Goal: Information Seeking & Learning: Learn about a topic

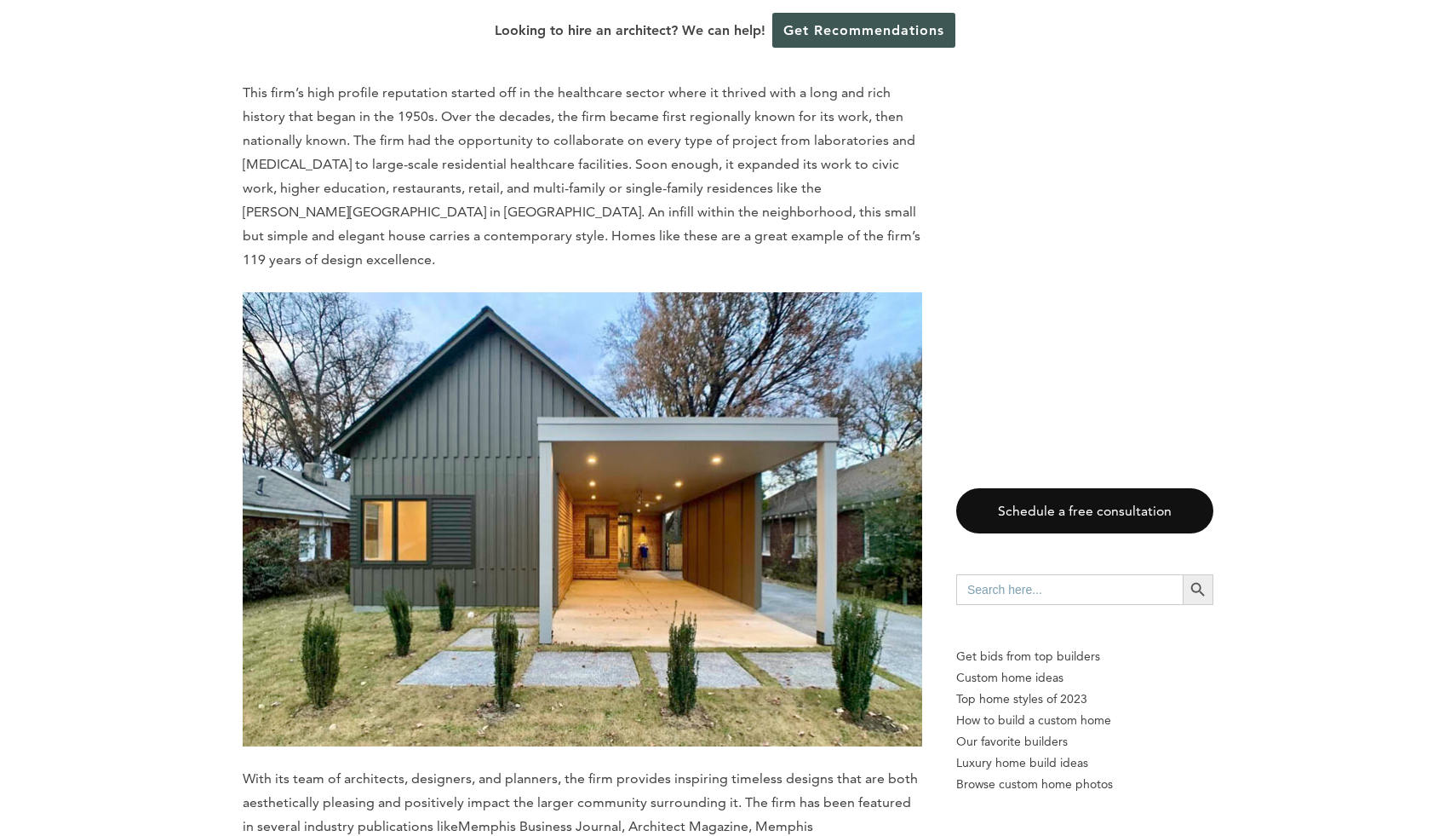
scroll to position [1504, 0]
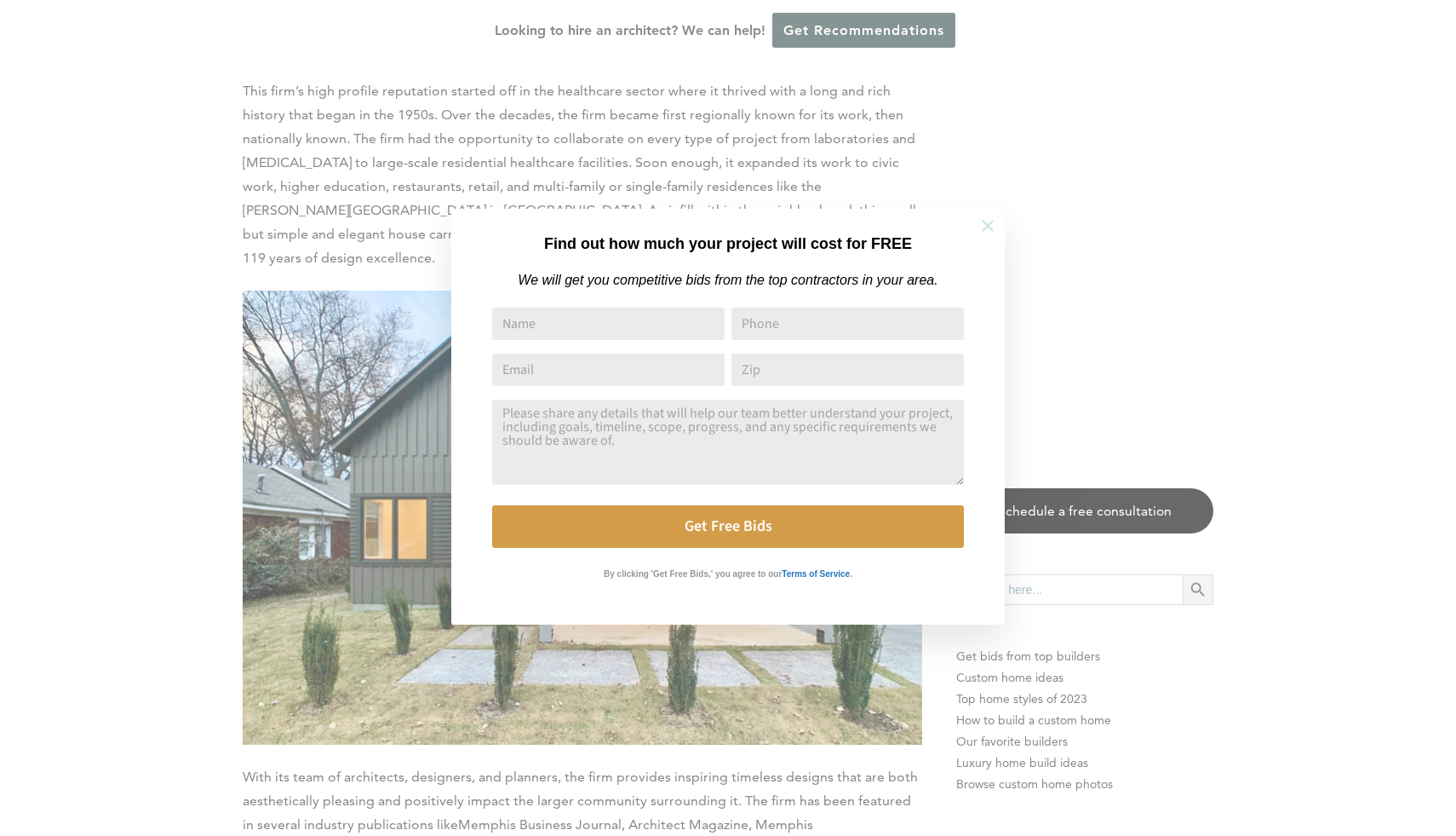
click at [988, 220] on icon at bounding box center [988, 226] width 19 height 19
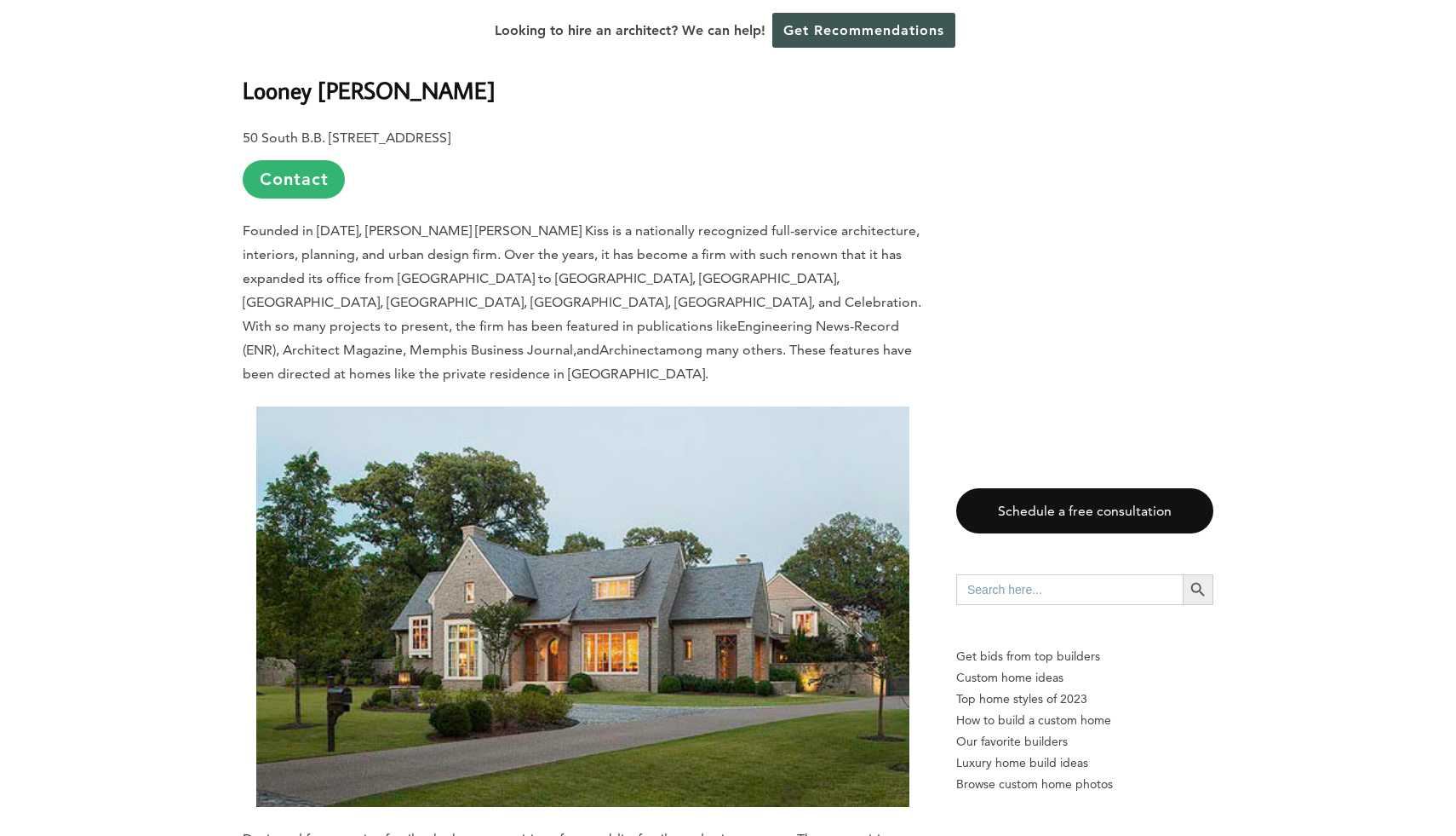
scroll to position [4520, 0]
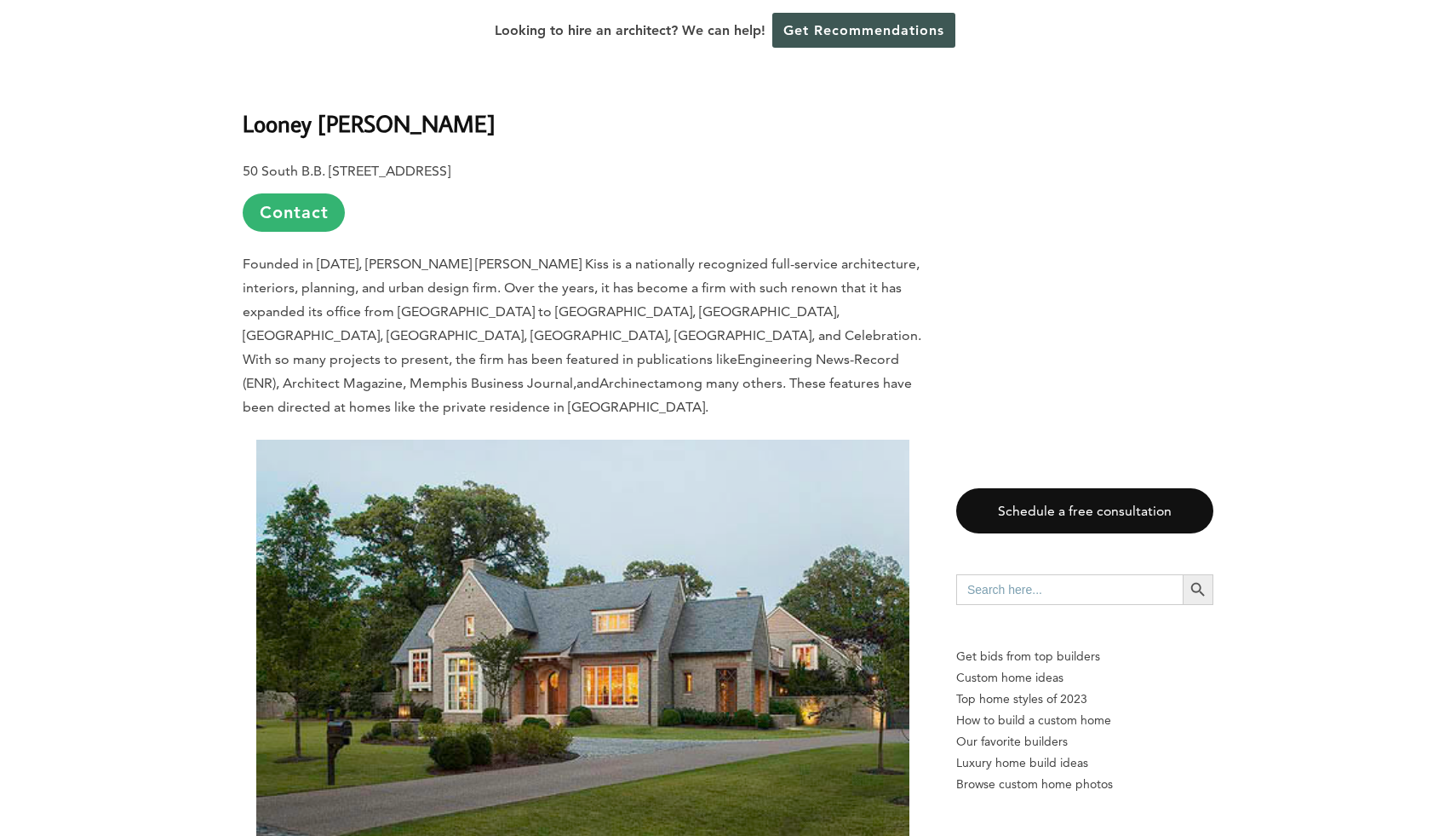
click at [271, 252] on p "Founded in [DATE], [PERSON_NAME] [PERSON_NAME] Kiss is a nationally recognized …" at bounding box center [582, 335] width 680 height 167
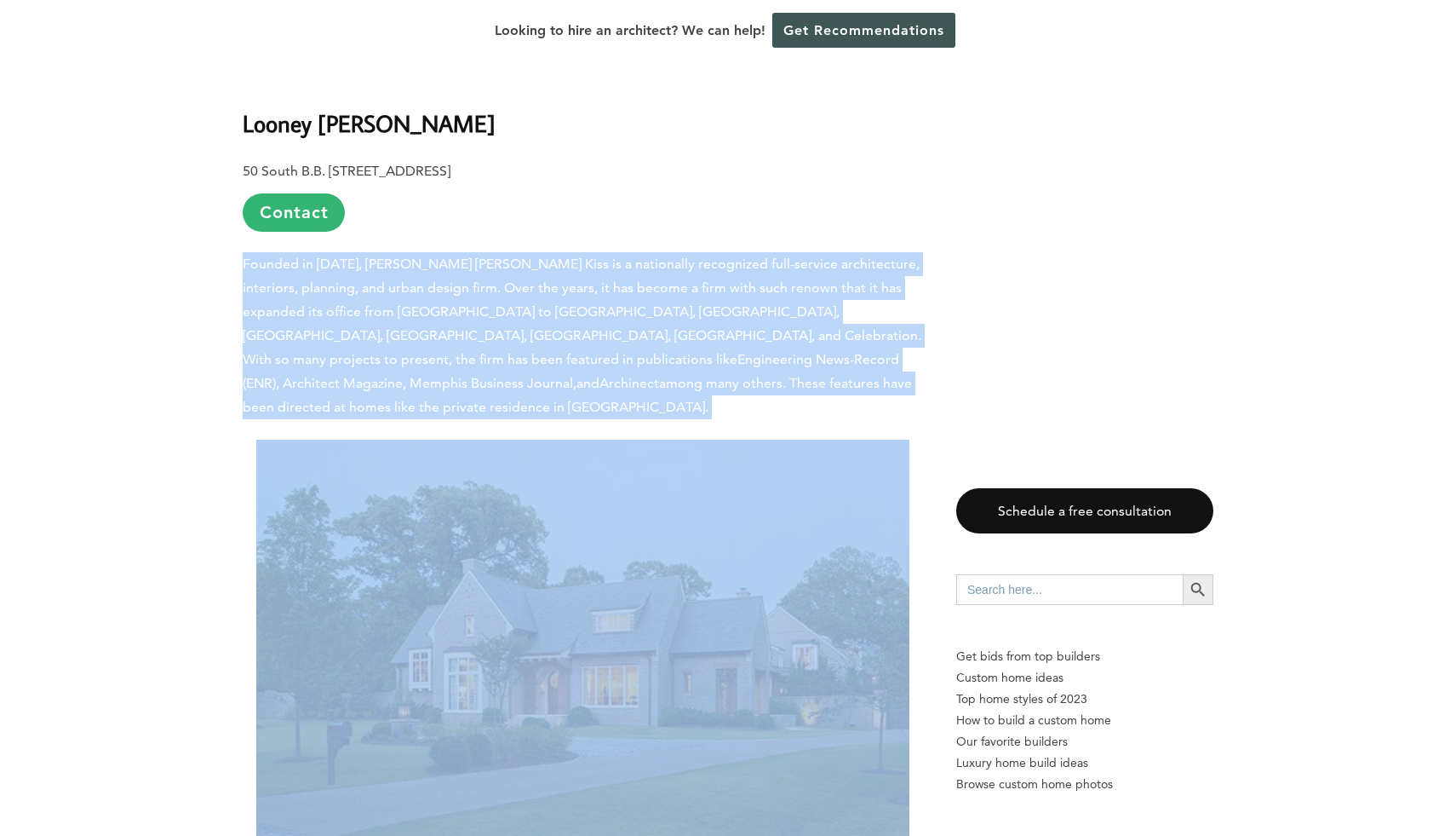
click at [271, 252] on p "Founded in [DATE], [PERSON_NAME] [PERSON_NAME] Kiss is a nationally recognized …" at bounding box center [582, 335] width 680 height 167
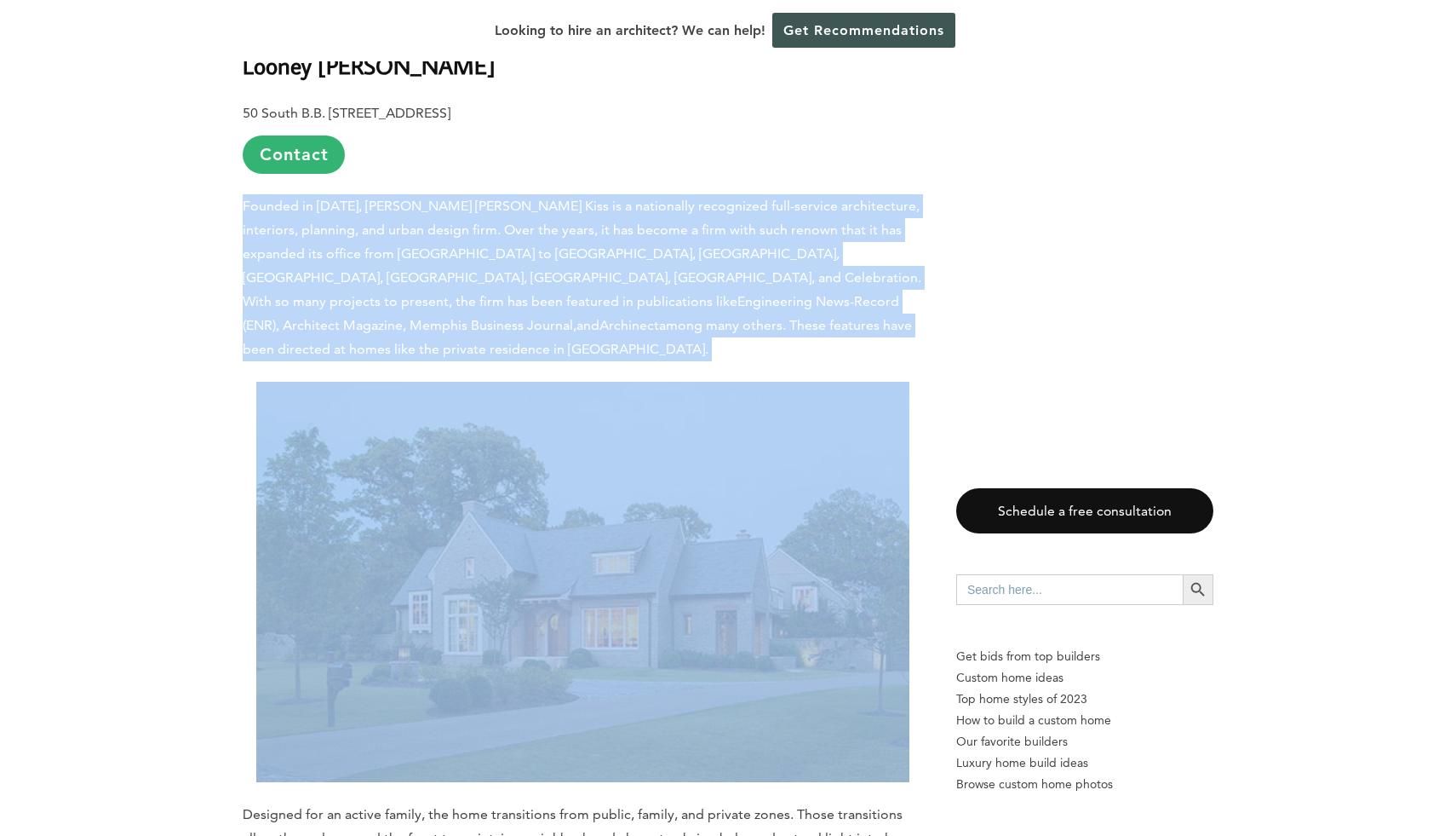
scroll to position [4580, 0]
click at [202, 254] on div "Last updated on [DATE] 06:57 am [GEOGRAPHIC_DATA] is one of the largest metro a…" at bounding box center [728, 272] width 1456 height 7888
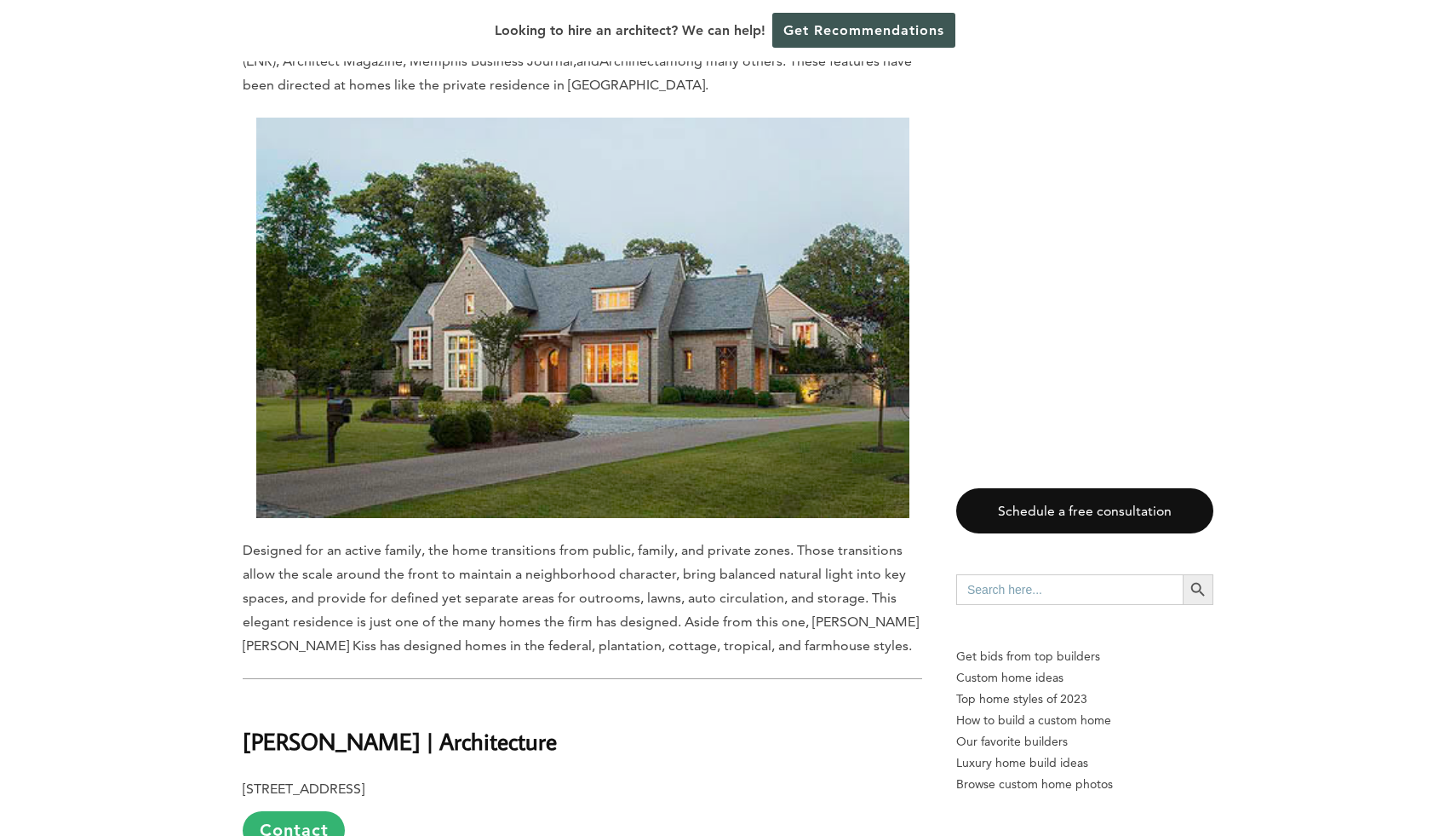
scroll to position [4834, 0]
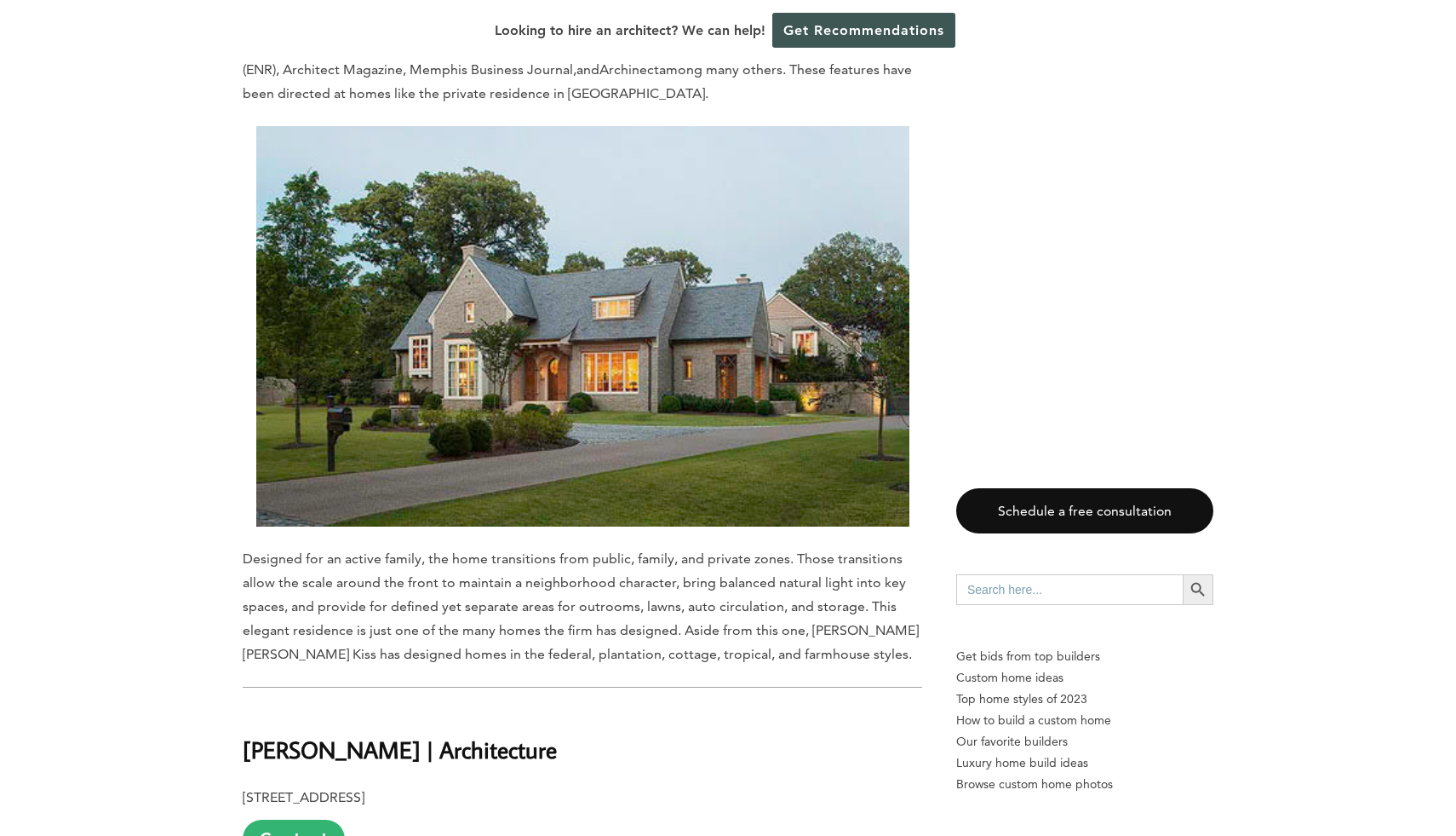
click at [285, 550] on span "Designed for an active family, the home transitions from public, family, and pr…" at bounding box center [580, 606] width 676 height 111
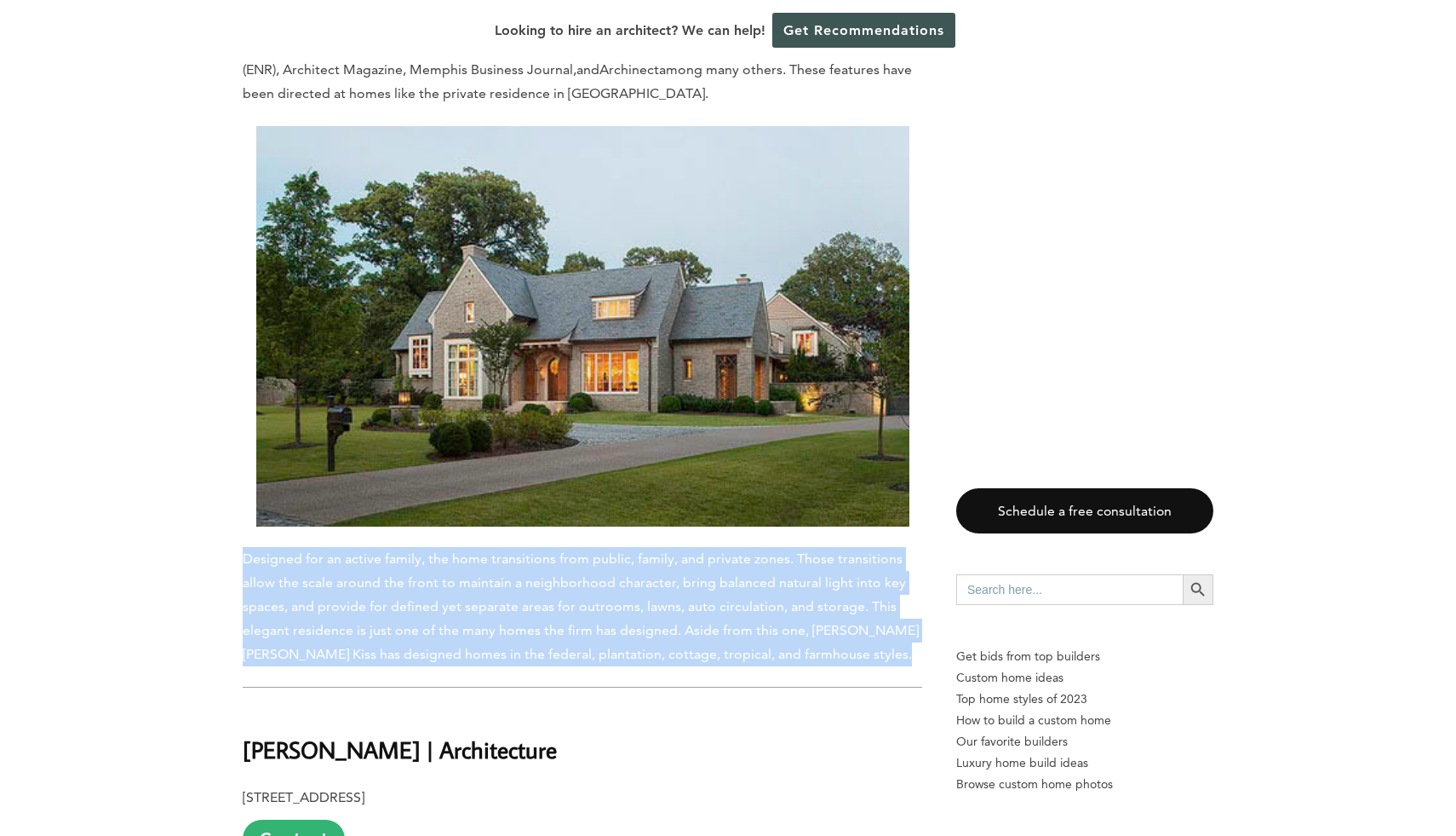
click at [285, 550] on span "Designed for an active family, the home transitions from public, family, and pr…" at bounding box center [580, 606] width 676 height 111
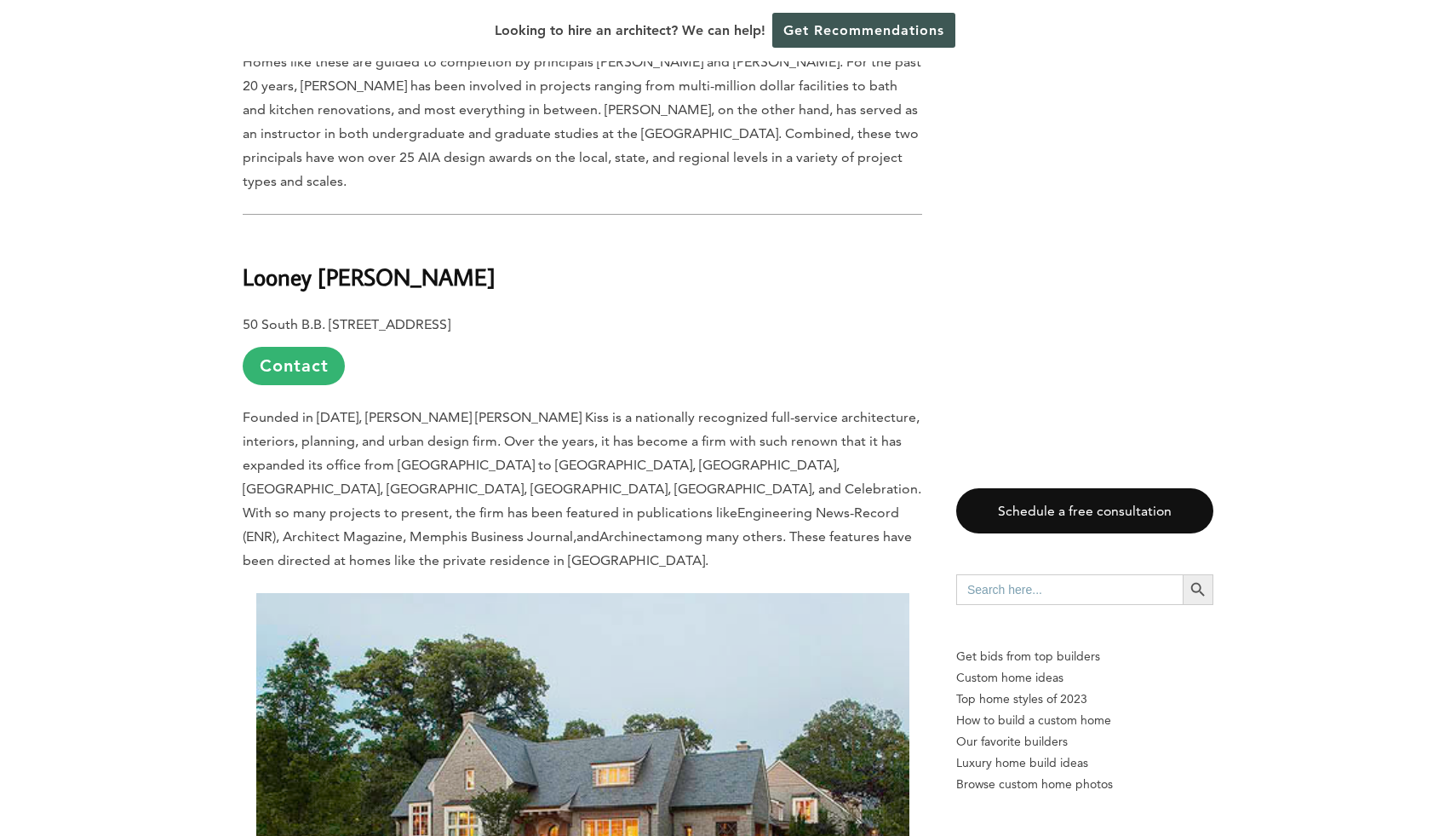
scroll to position [4355, 0]
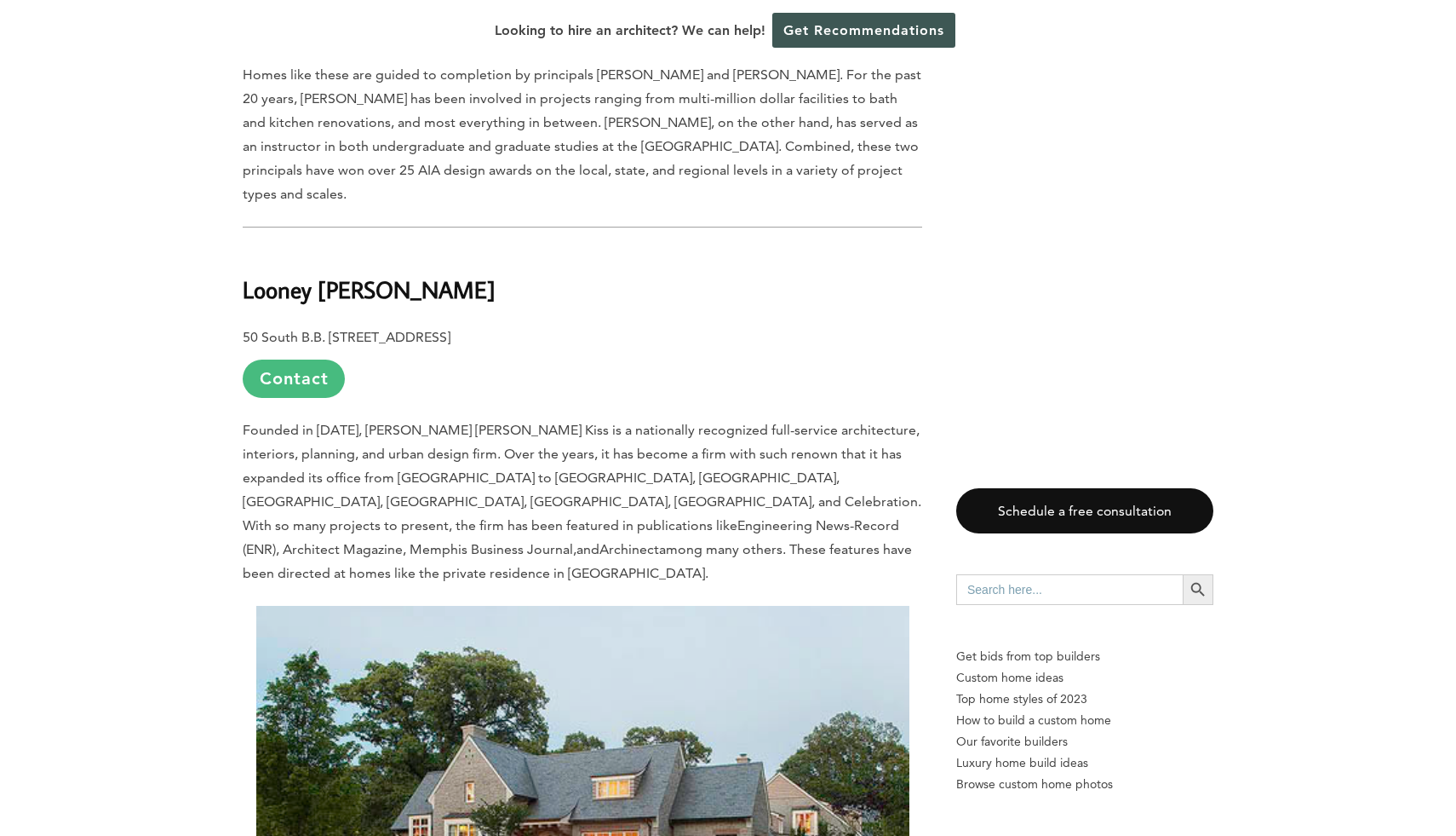
click at [282, 359] on link "Contact" at bounding box center [293, 378] width 102 height 39
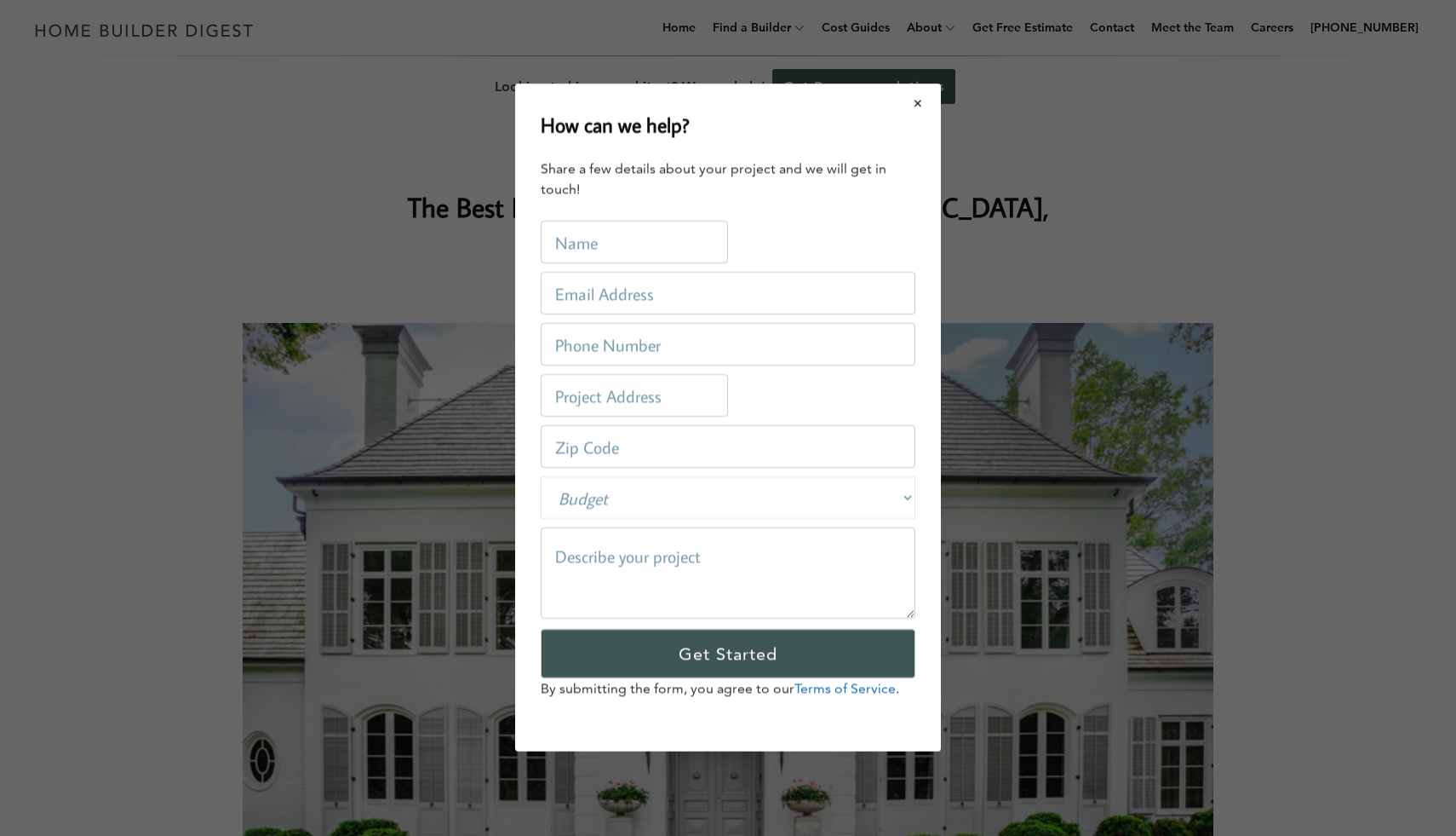
click at [926, 108] on button "Close modal" at bounding box center [919, 103] width 45 height 36
